Goal: Task Accomplishment & Management: Use online tool/utility

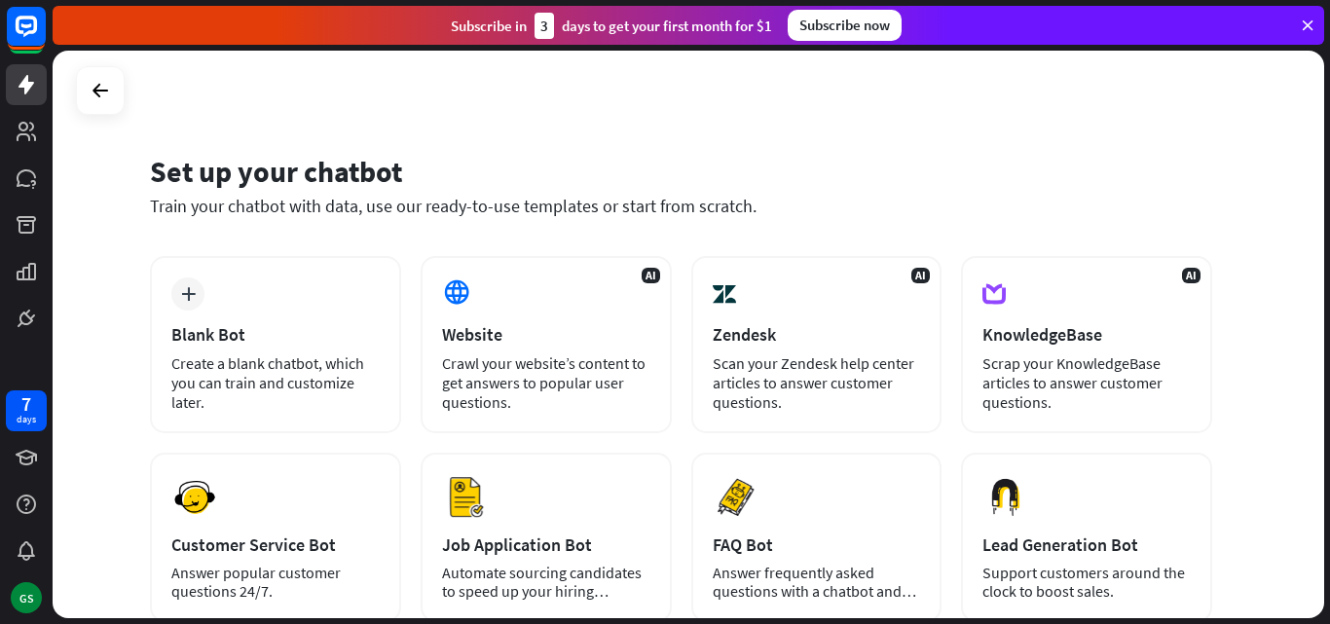
click at [1273, 173] on div "Set up your chatbot Train your chatbot with data, use our ready-to-use template…" at bounding box center [689, 335] width 1272 height 568
click at [1309, 24] on icon at bounding box center [1308, 26] width 18 height 18
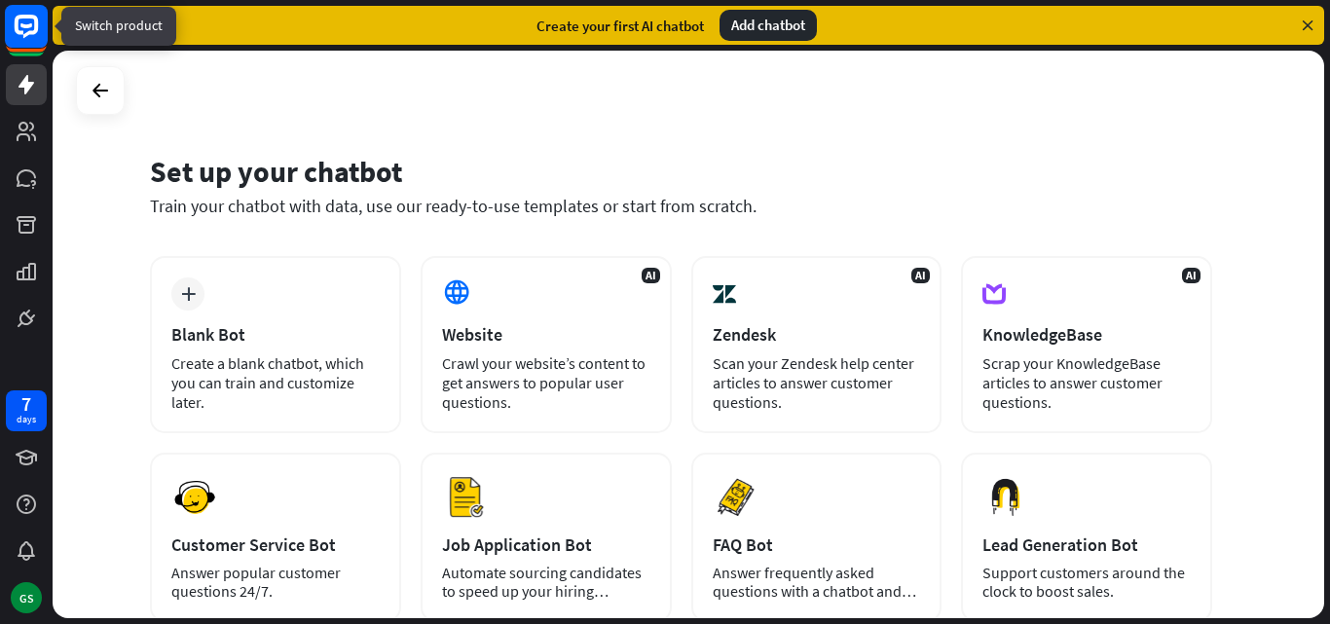
click at [11, 30] on rect at bounding box center [26, 26] width 43 height 43
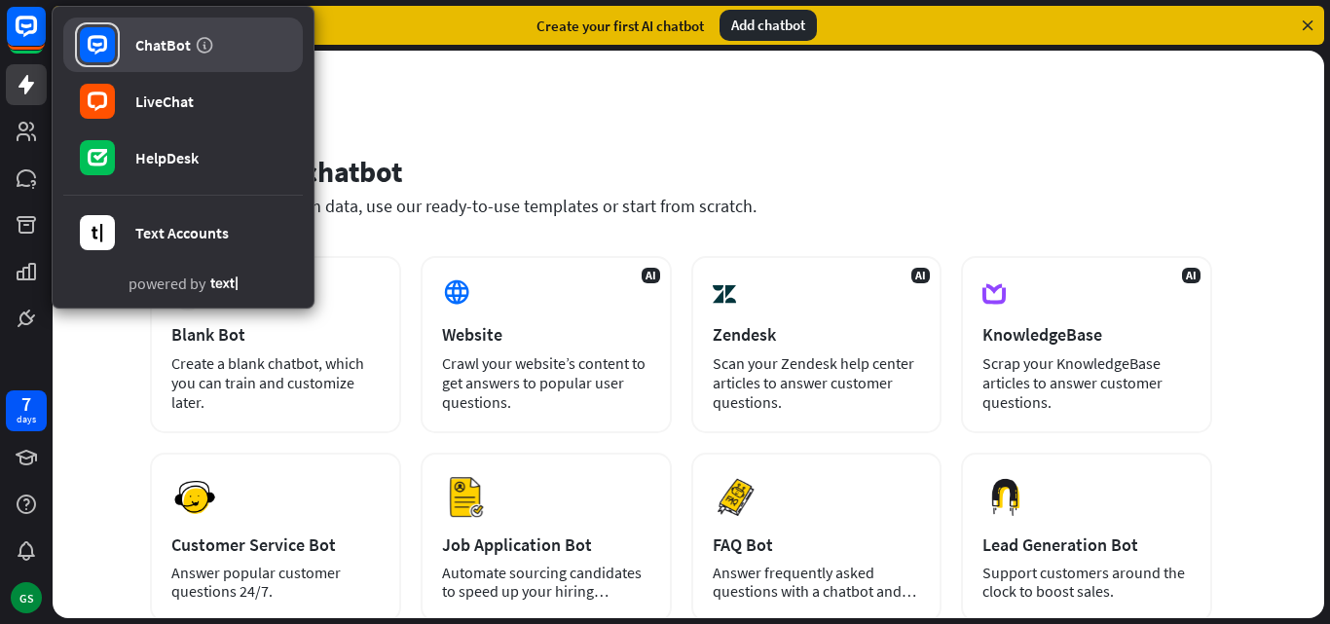
click at [172, 49] on div "ChatBot" at bounding box center [162, 44] width 55 height 19
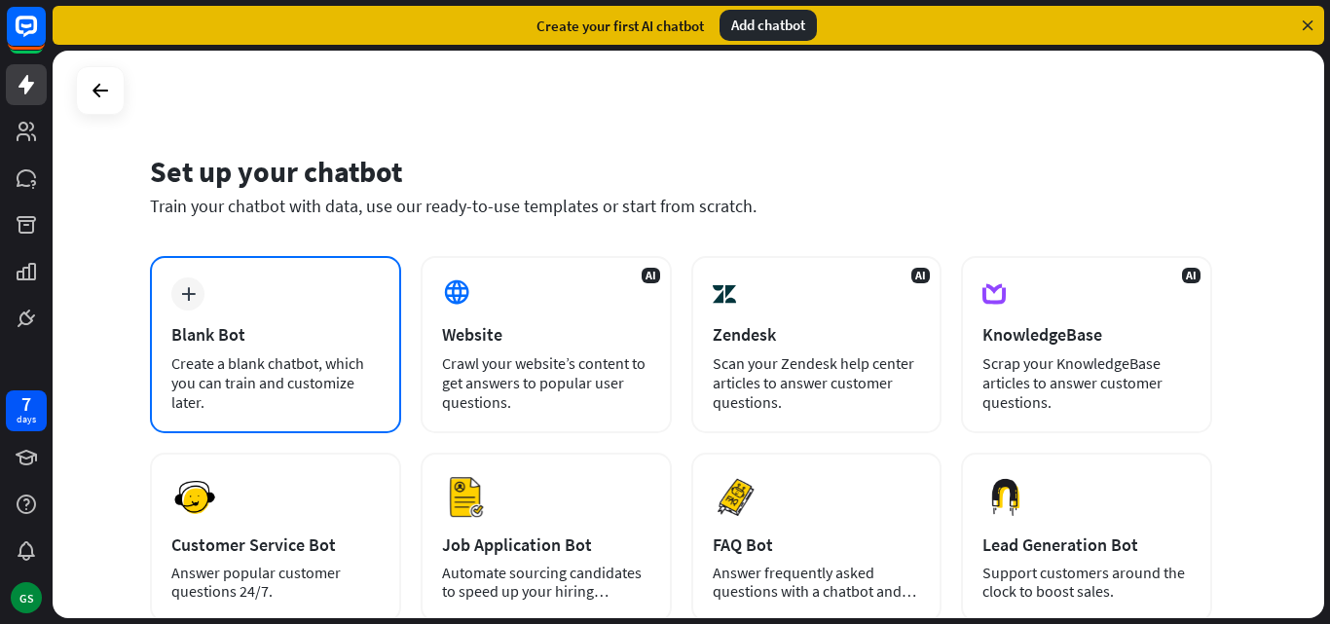
click at [305, 368] on div "Create a blank chatbot, which you can train and customize later." at bounding box center [275, 382] width 208 height 58
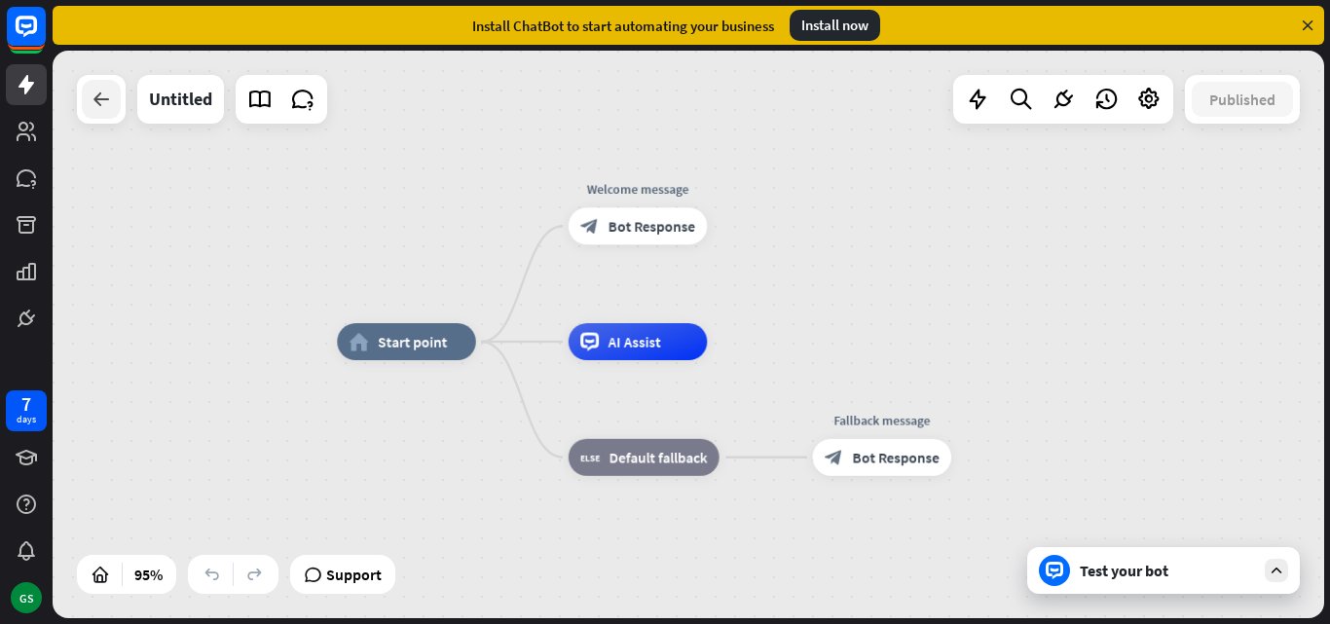
click at [92, 103] on icon at bounding box center [101, 99] width 23 height 23
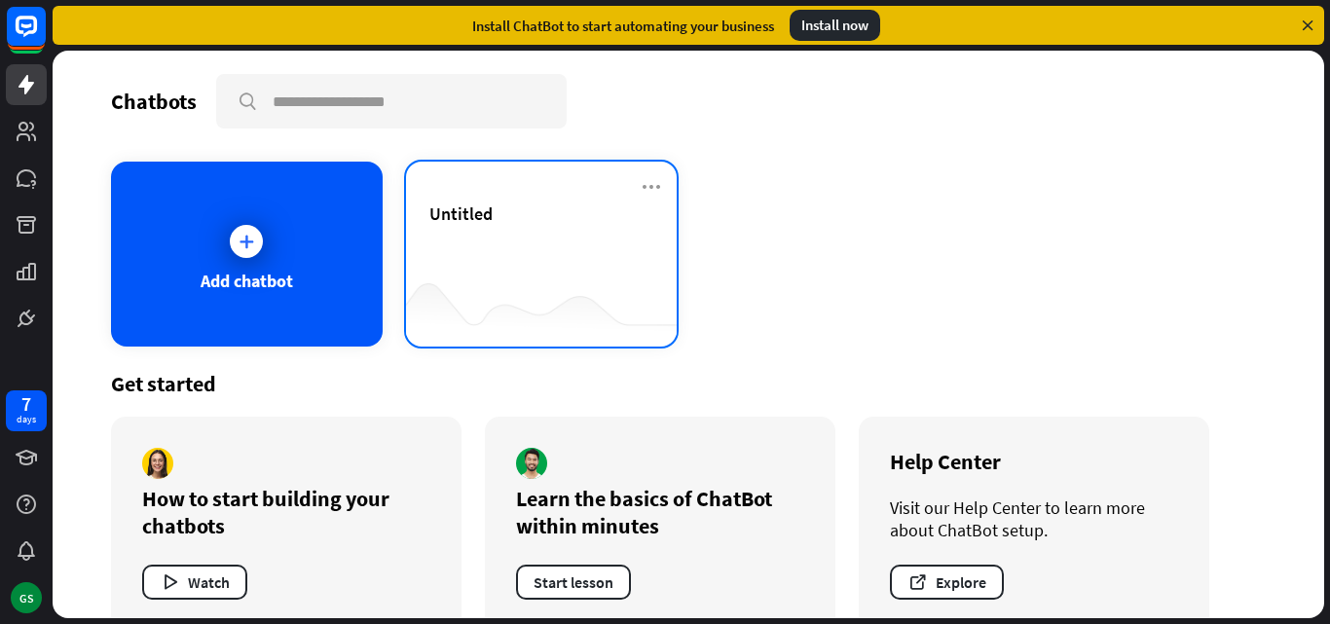
click at [630, 177] on div "Untitled" at bounding box center [542, 254] width 272 height 185
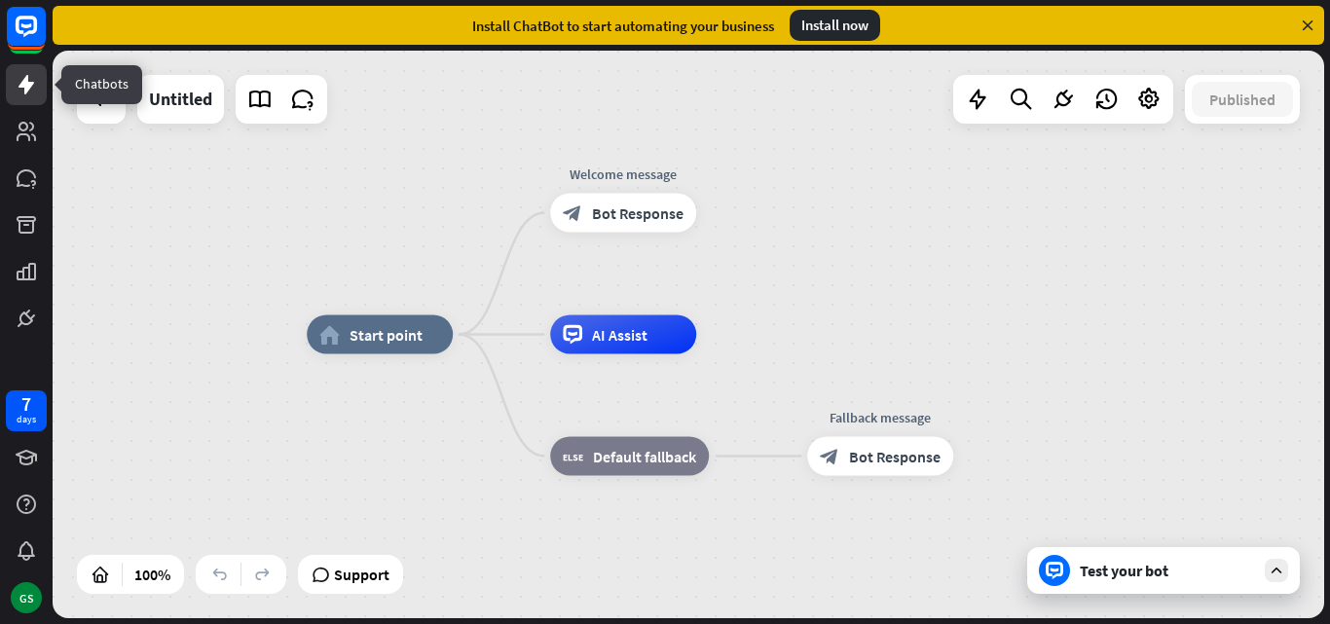
click at [22, 78] on icon at bounding box center [26, 84] width 23 height 23
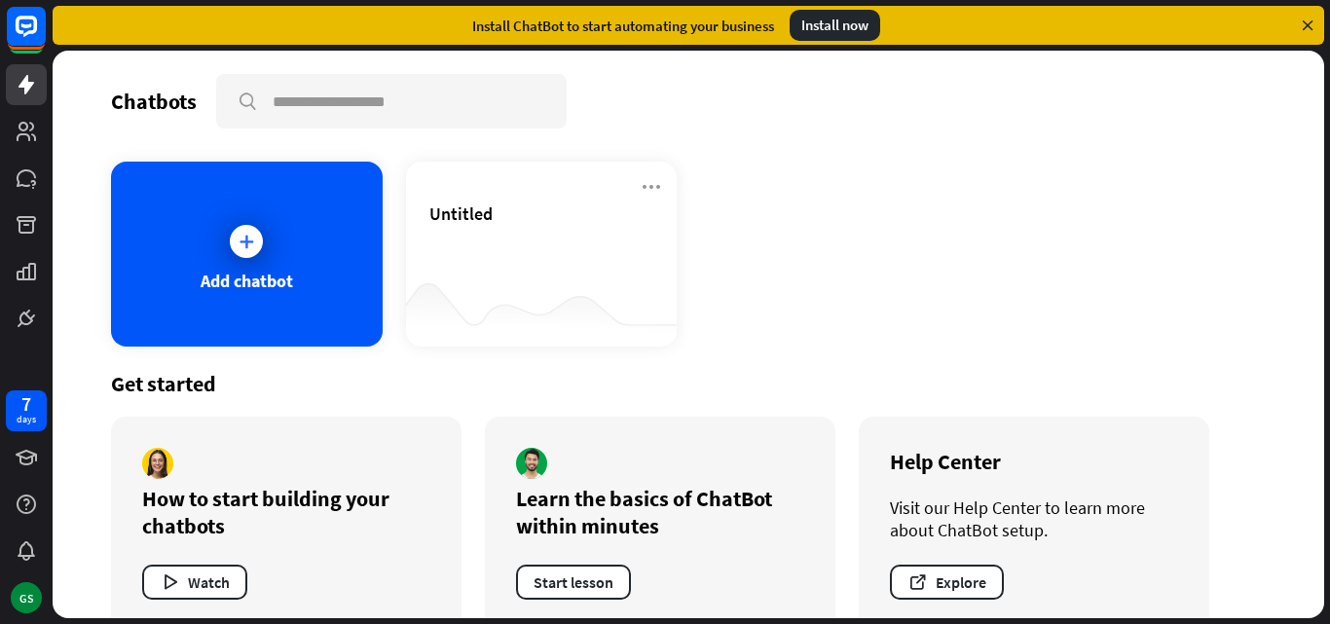
scroll to position [36, 0]
click at [1311, 25] on icon at bounding box center [1308, 26] width 18 height 18
